Goal: Task Accomplishment & Management: Complete application form

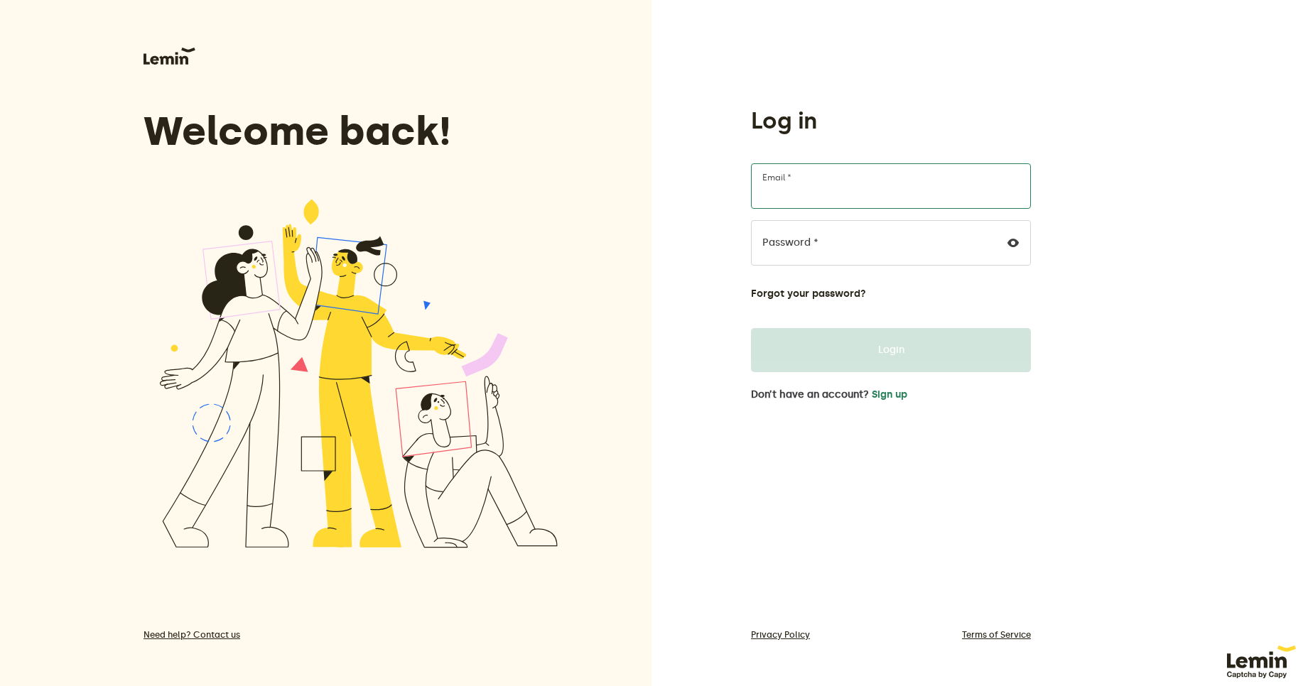
click at [846, 185] on input "Email *" at bounding box center [891, 185] width 280 height 45
click at [885, 397] on button "Sign up" at bounding box center [890, 394] width 36 height 11
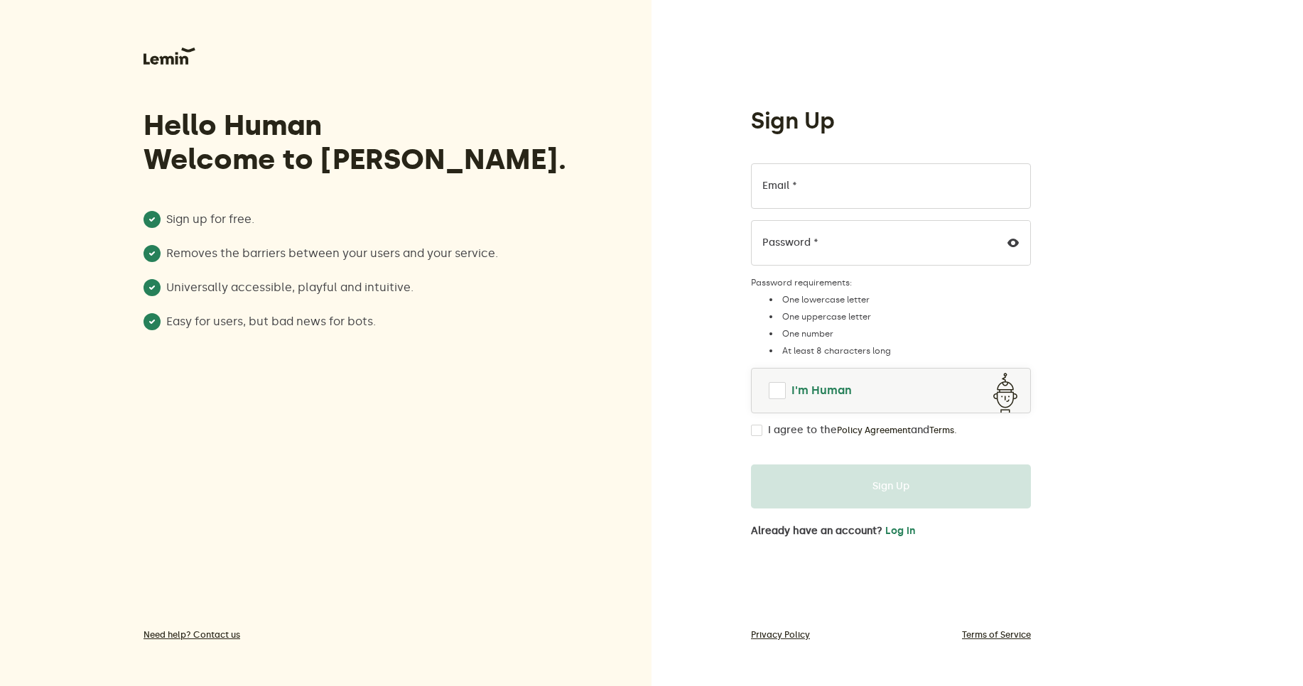
click at [774, 396] on span at bounding box center [777, 390] width 17 height 17
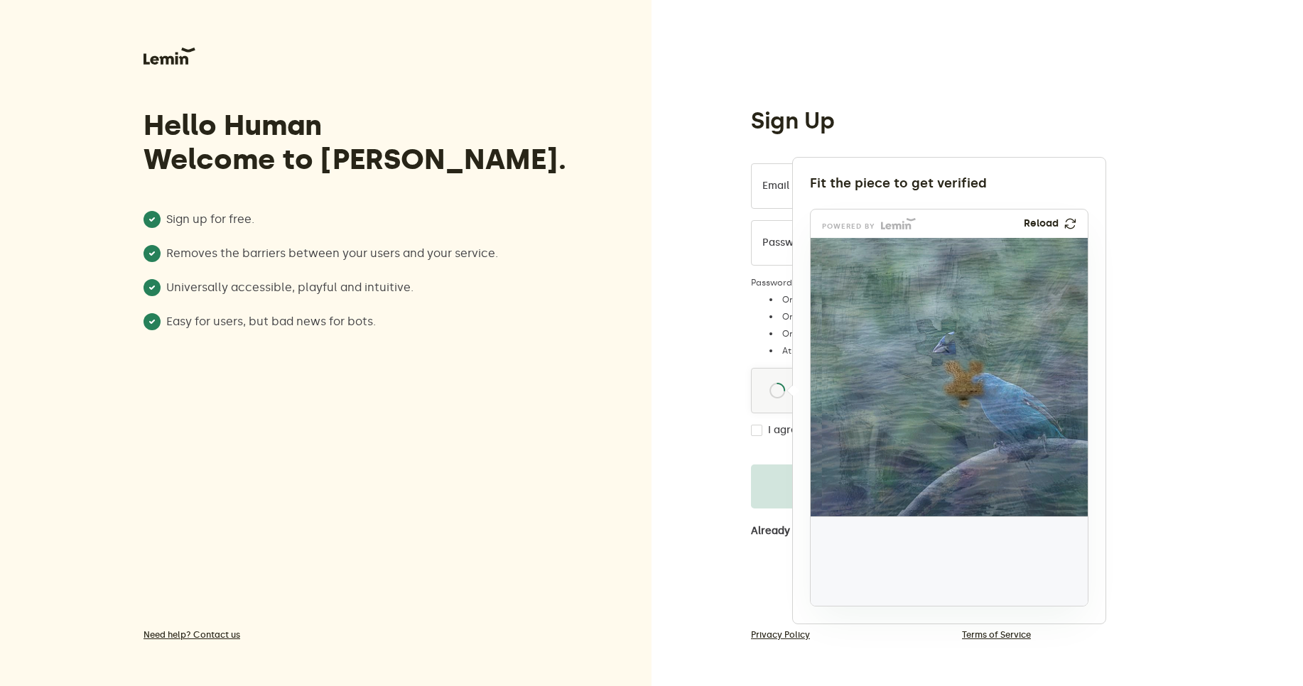
drag, startPoint x: 857, startPoint y: 566, endPoint x: 917, endPoint y: 418, distance: 159.7
click at [935, 347] on img at bounding box center [843, 437] width 460 height 279
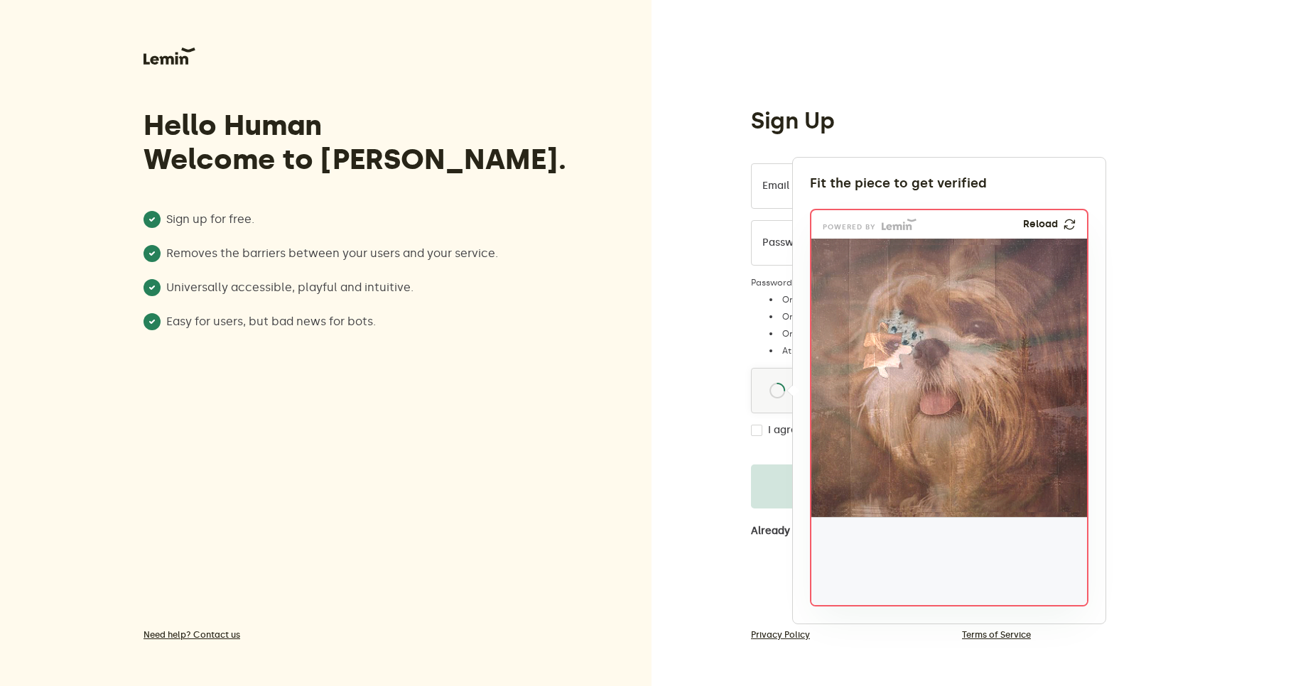
drag, startPoint x: 850, startPoint y: 566, endPoint x: 882, endPoint y: 374, distance: 194.5
click at [882, 374] on img at bounding box center [794, 444] width 460 height 279
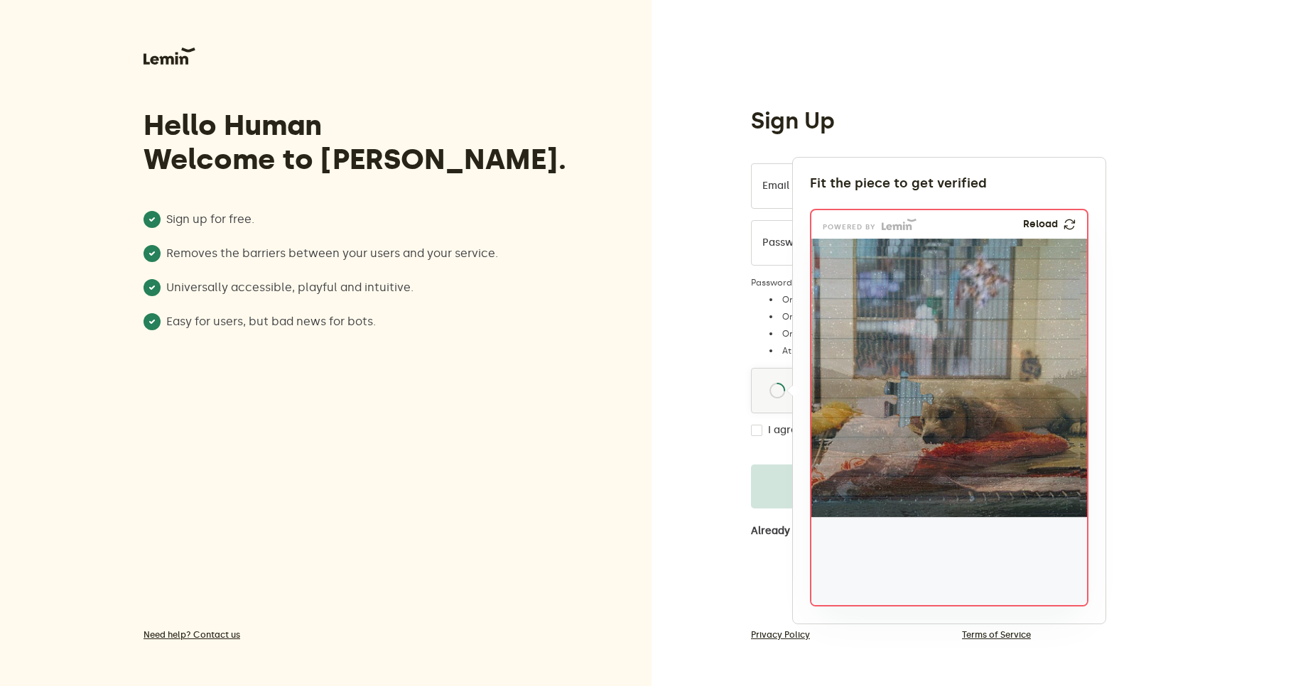
drag, startPoint x: 856, startPoint y: 571, endPoint x: 907, endPoint y: 404, distance: 174.4
click at [907, 404] on img at bounding box center [816, 493] width 460 height 279
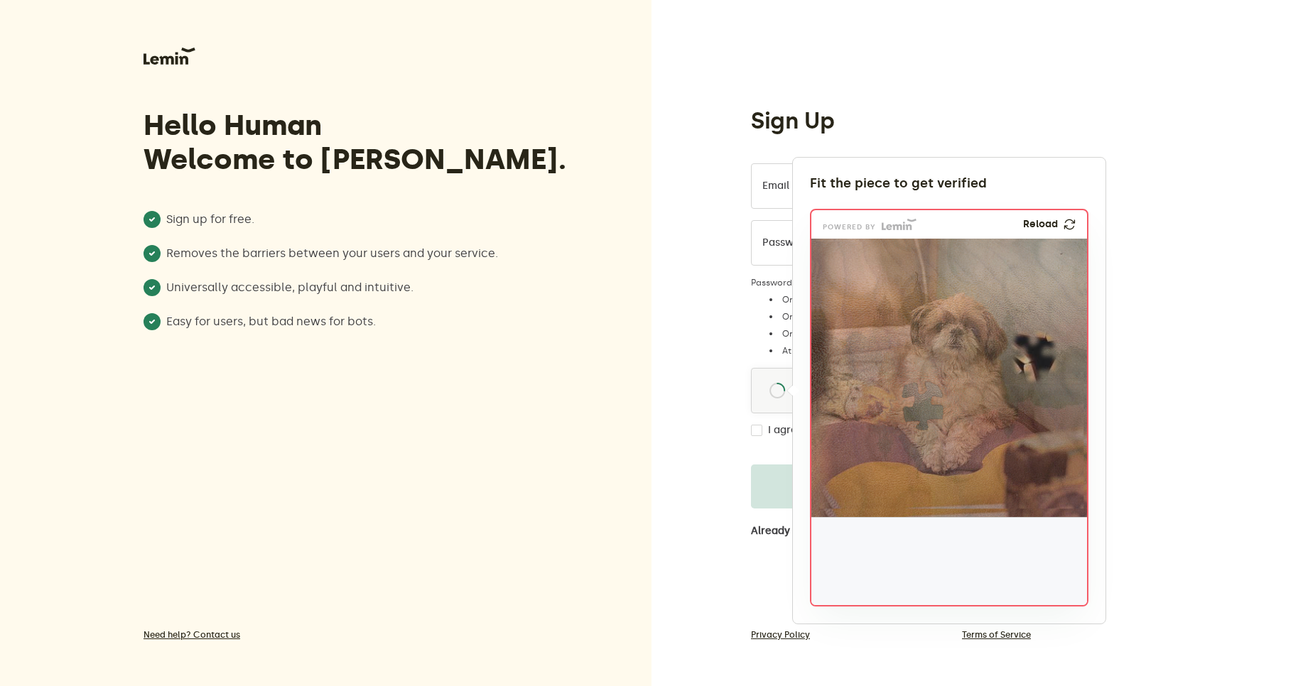
drag, startPoint x: 856, startPoint y: 562, endPoint x: 920, endPoint y: 405, distance: 169.8
click at [920, 405] on img at bounding box center [829, 500] width 460 height 279
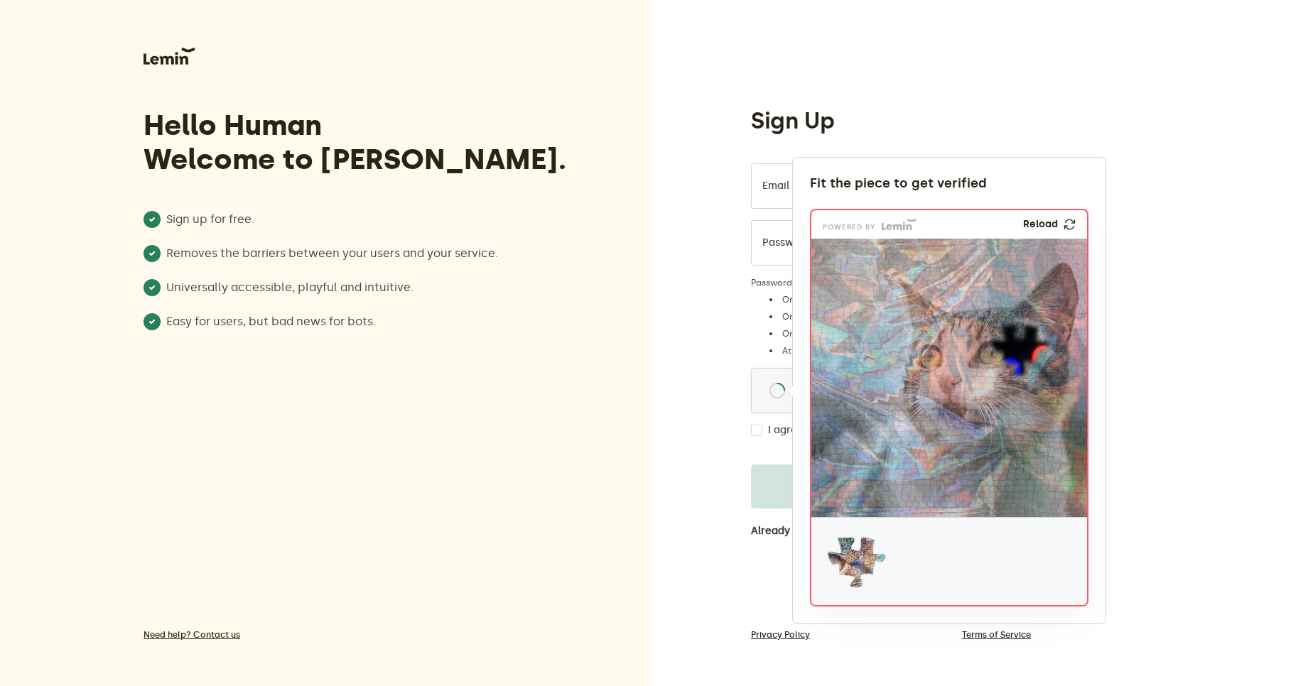
click at [473, 415] on div at bounding box center [651, 343] width 1303 height 686
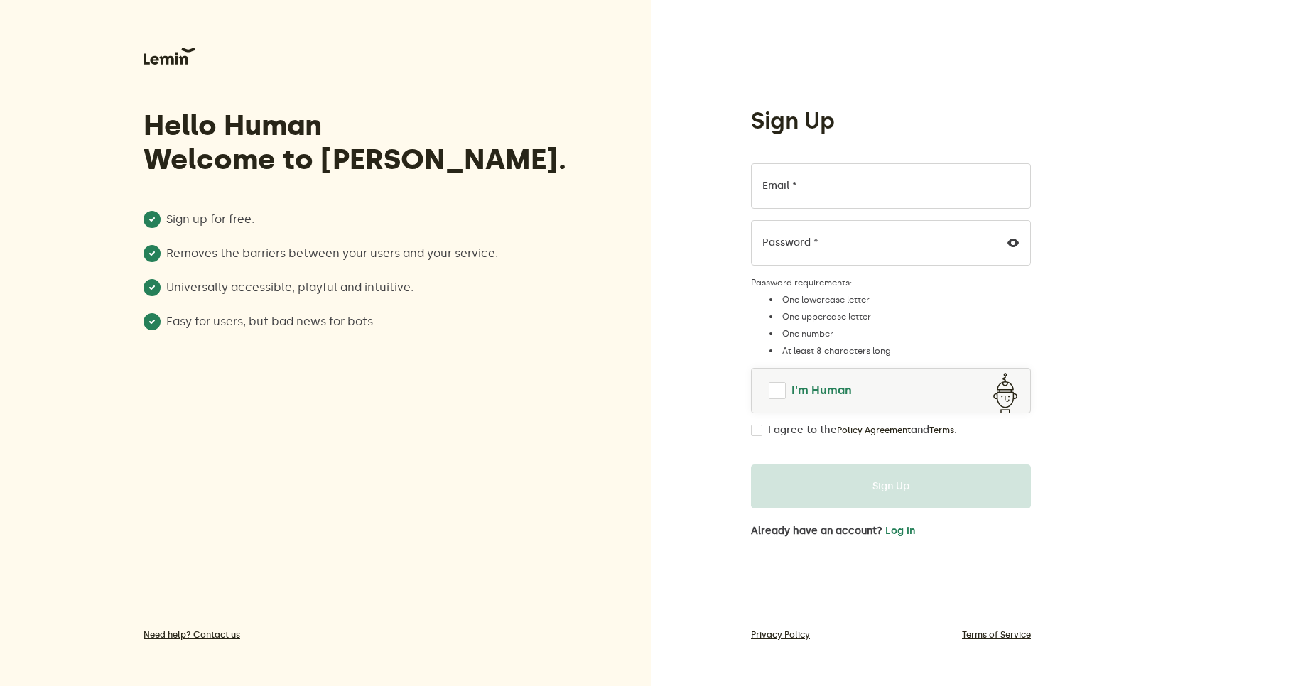
click at [782, 396] on span at bounding box center [778, 391] width 22 height 22
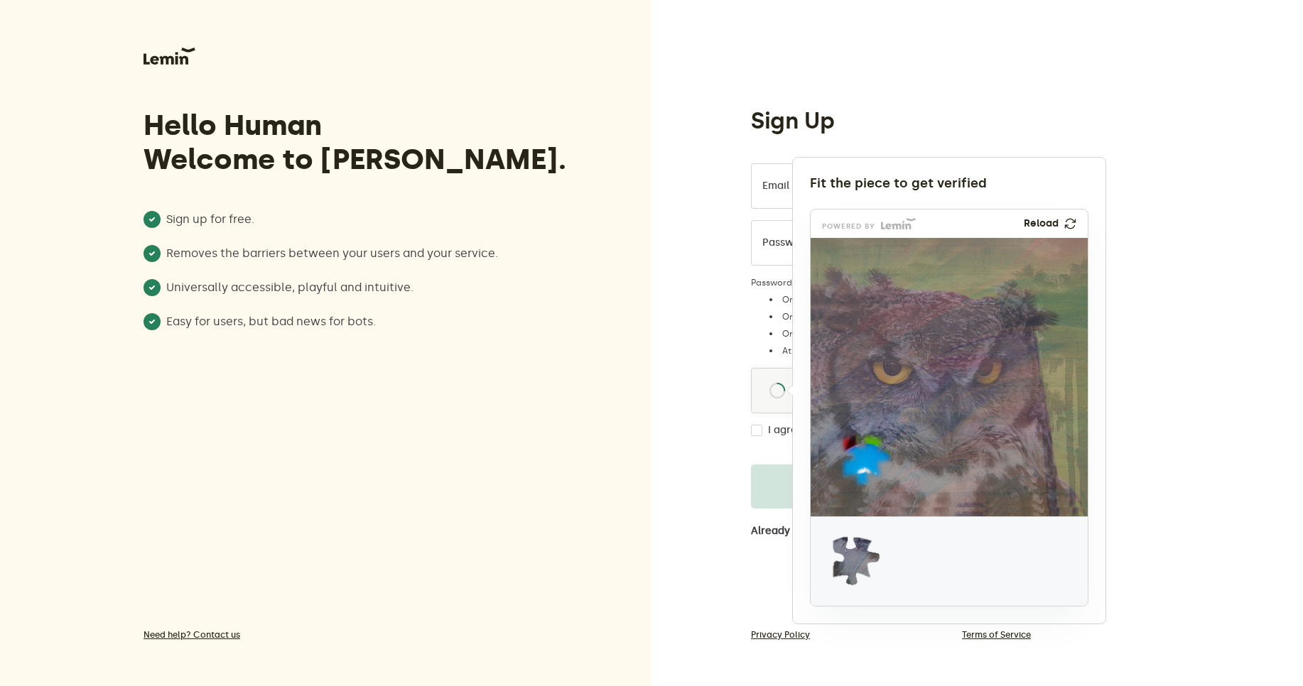
click at [684, 549] on div at bounding box center [651, 343] width 1303 height 686
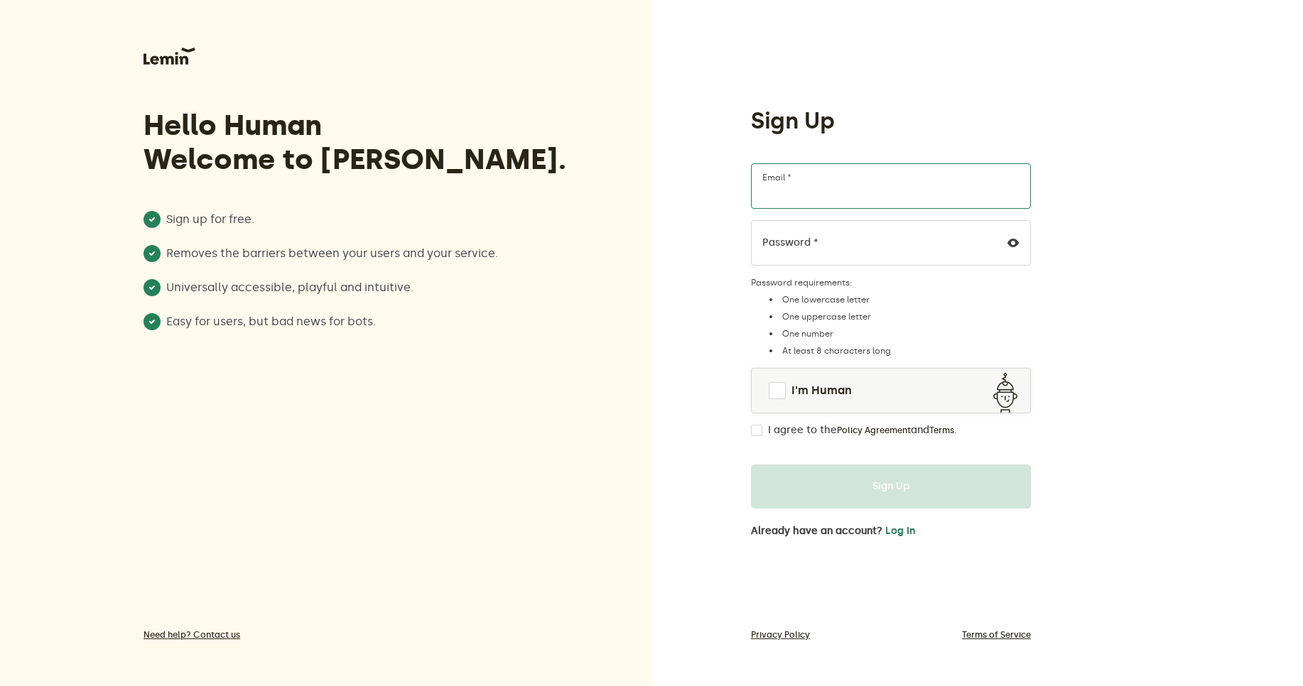
click at [797, 198] on input "Email *" at bounding box center [891, 185] width 280 height 45
click at [780, 392] on span at bounding box center [777, 390] width 23 height 23
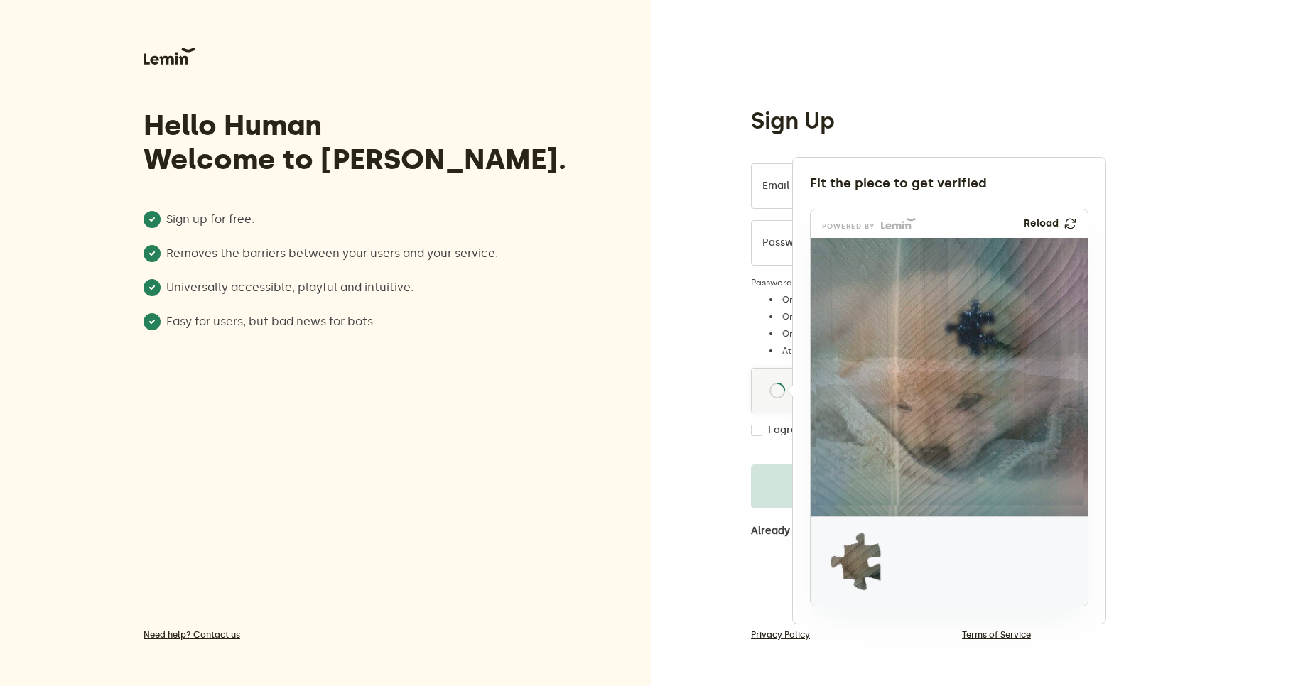
click at [608, 499] on div at bounding box center [651, 343] width 1303 height 686
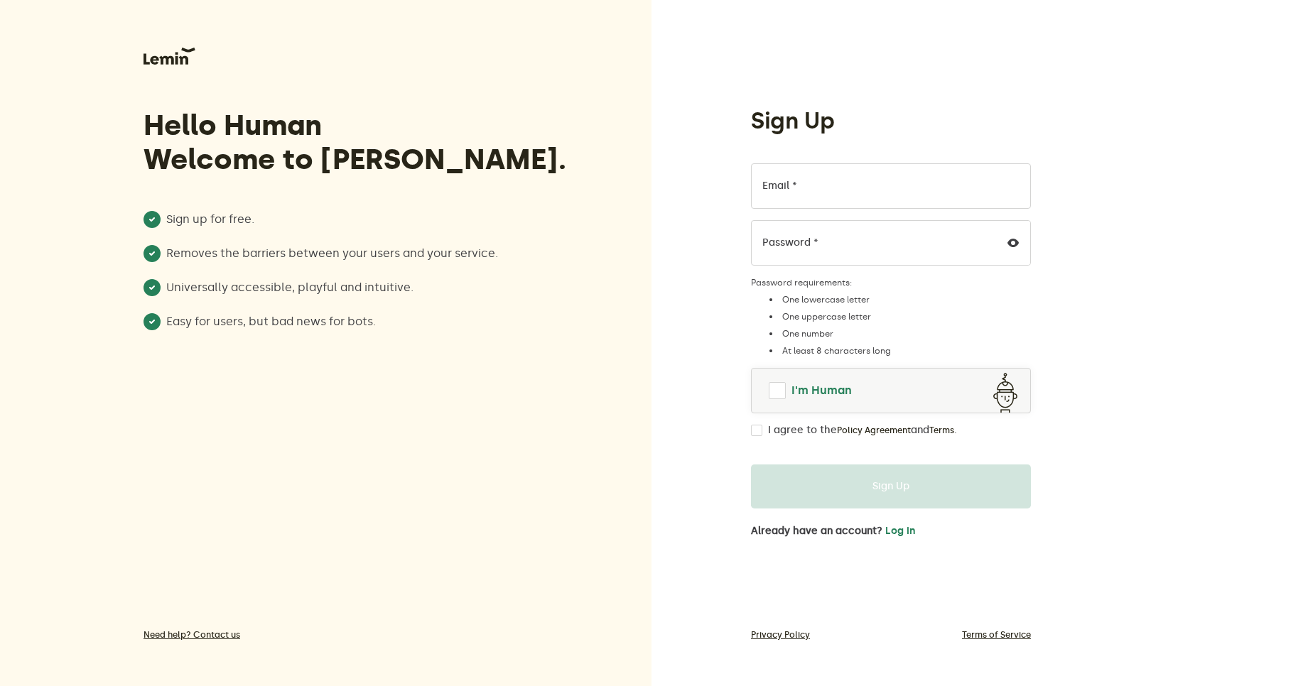
click at [778, 392] on span at bounding box center [776, 390] width 23 height 23
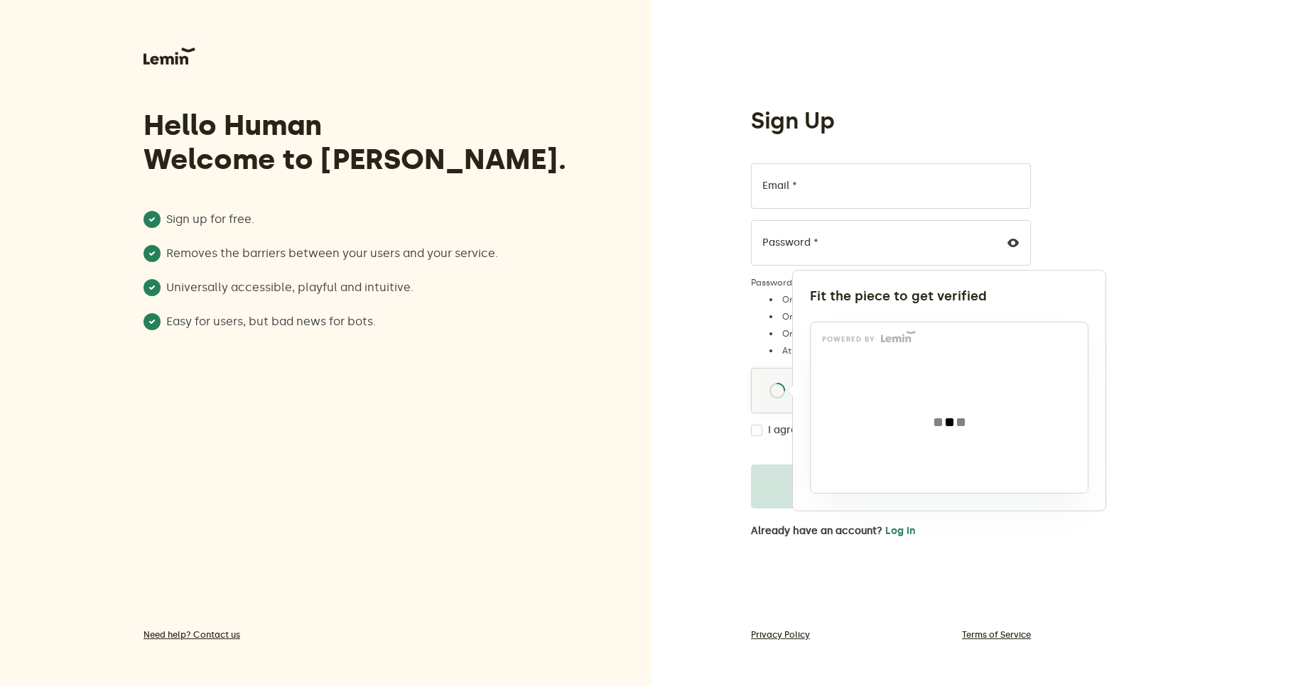
click at [713, 465] on div at bounding box center [651, 343] width 1303 height 686
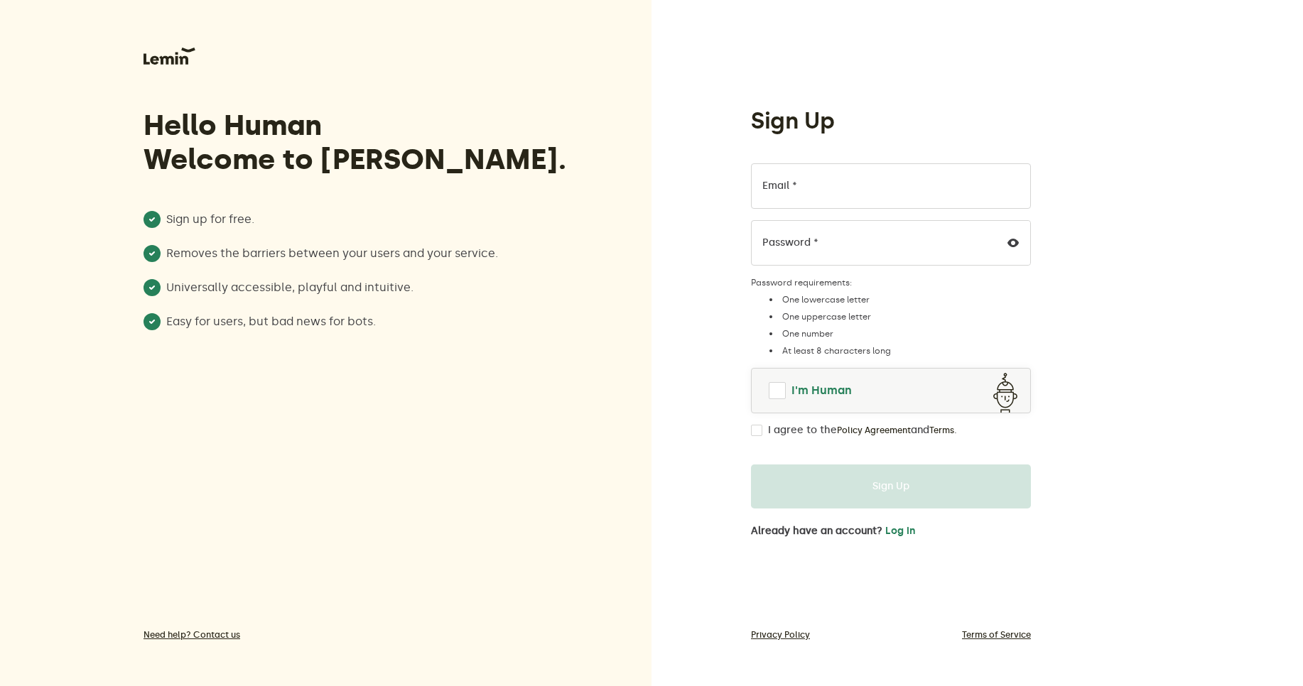
click at [781, 393] on span at bounding box center [777, 390] width 23 height 23
